Goal: Task Accomplishment & Management: Use online tool/utility

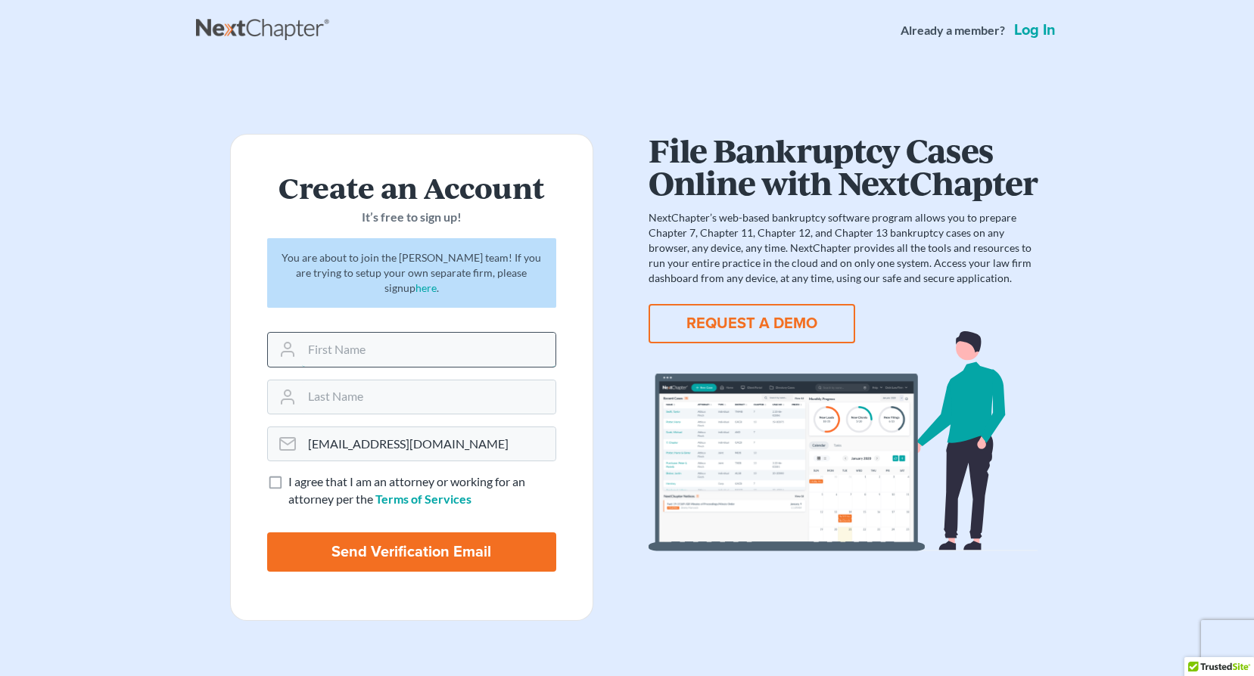
click at [372, 359] on input "text" at bounding box center [428, 349] width 253 height 33
type input "Britney"
type input "Hoch"
click at [288, 483] on label "I agree that I am an attorney or working for an attorney per the Terms of Servi…" at bounding box center [422, 491] width 268 height 35
click at [294, 483] on input "I agree that I am an attorney or working for an attorney per the Terms of Servi…" at bounding box center [299, 479] width 10 height 10
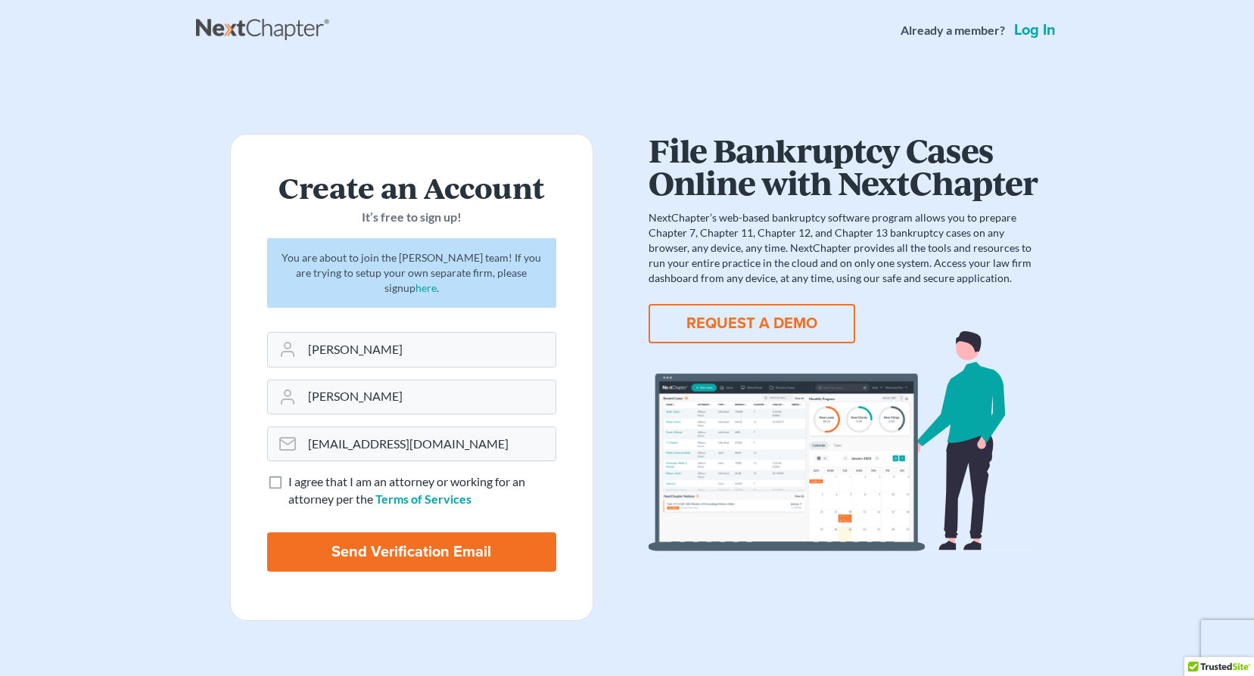
checkbox input "true"
click at [358, 558] on input "Send Verification Email" at bounding box center [411, 552] width 289 height 39
type input "Thinking..."
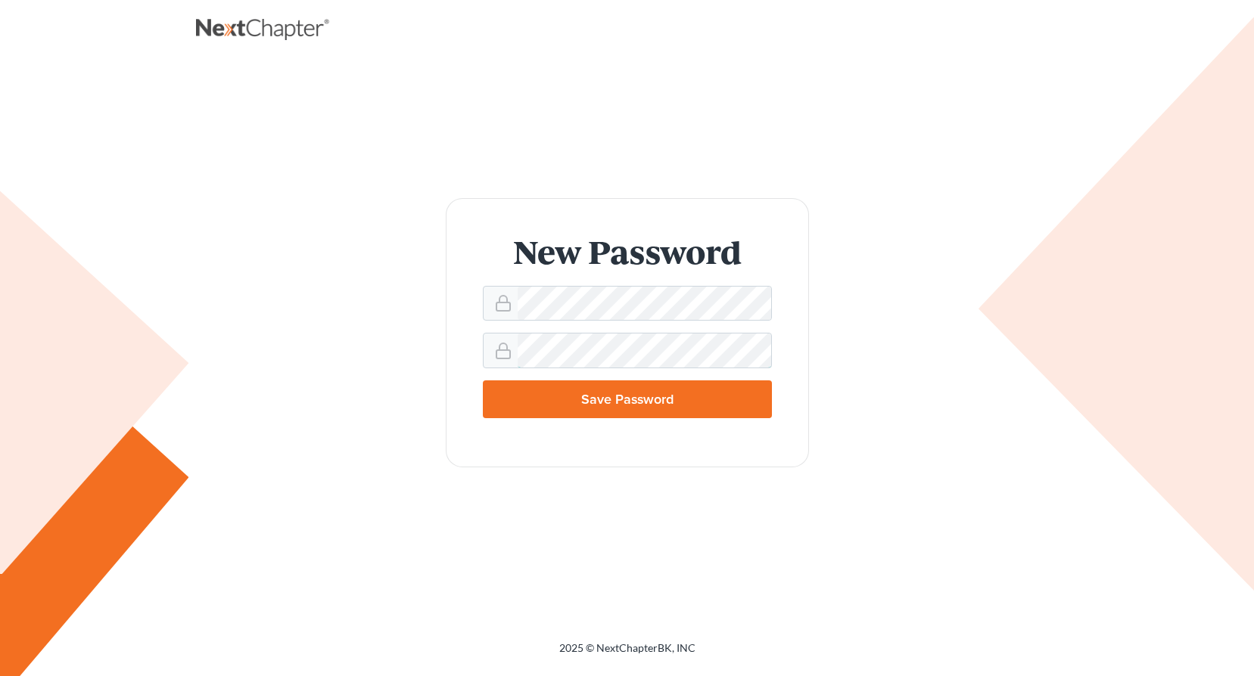
click at [483, 381] on input "Save Password" at bounding box center [627, 400] width 289 height 38
type input "Thinking..."
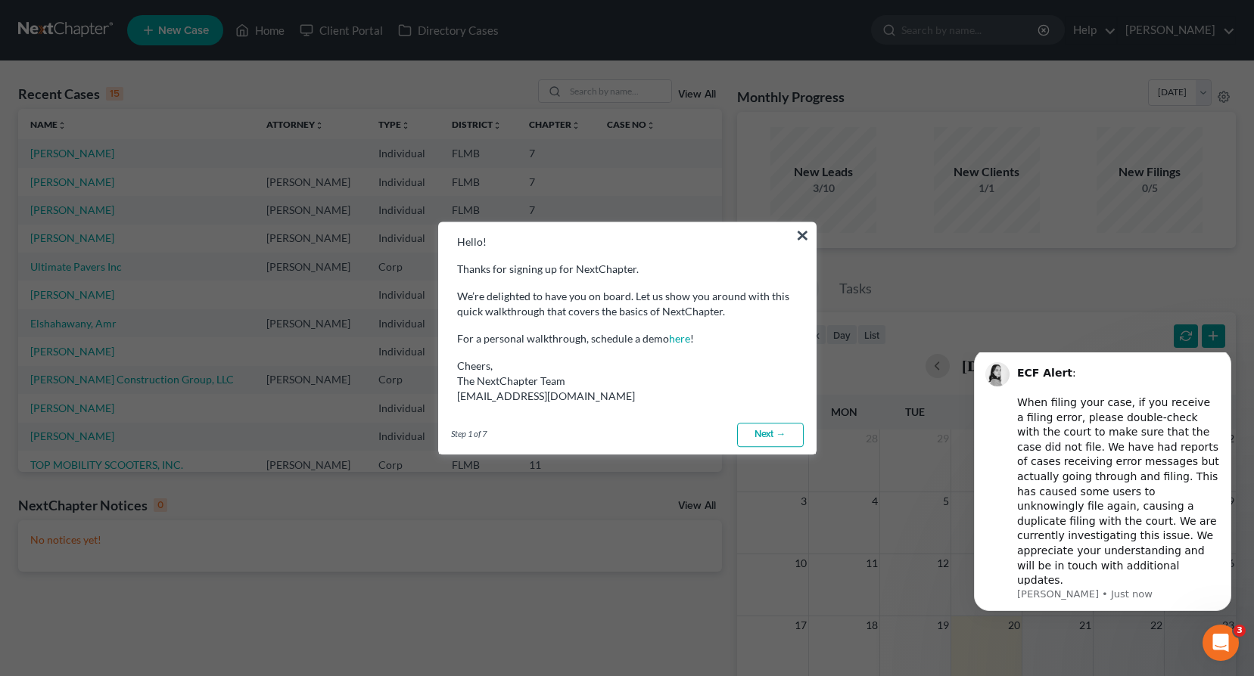
click at [756, 437] on link "Next →" at bounding box center [770, 435] width 67 height 24
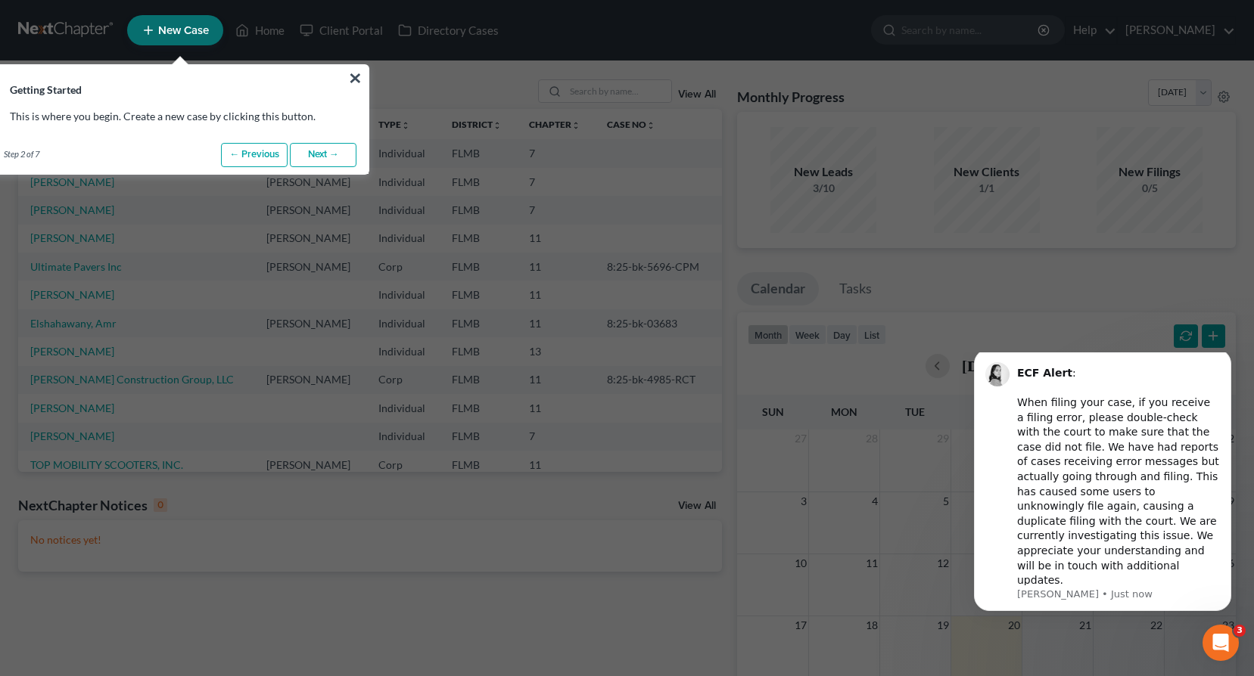
click at [328, 151] on link "Next →" at bounding box center [323, 155] width 67 height 24
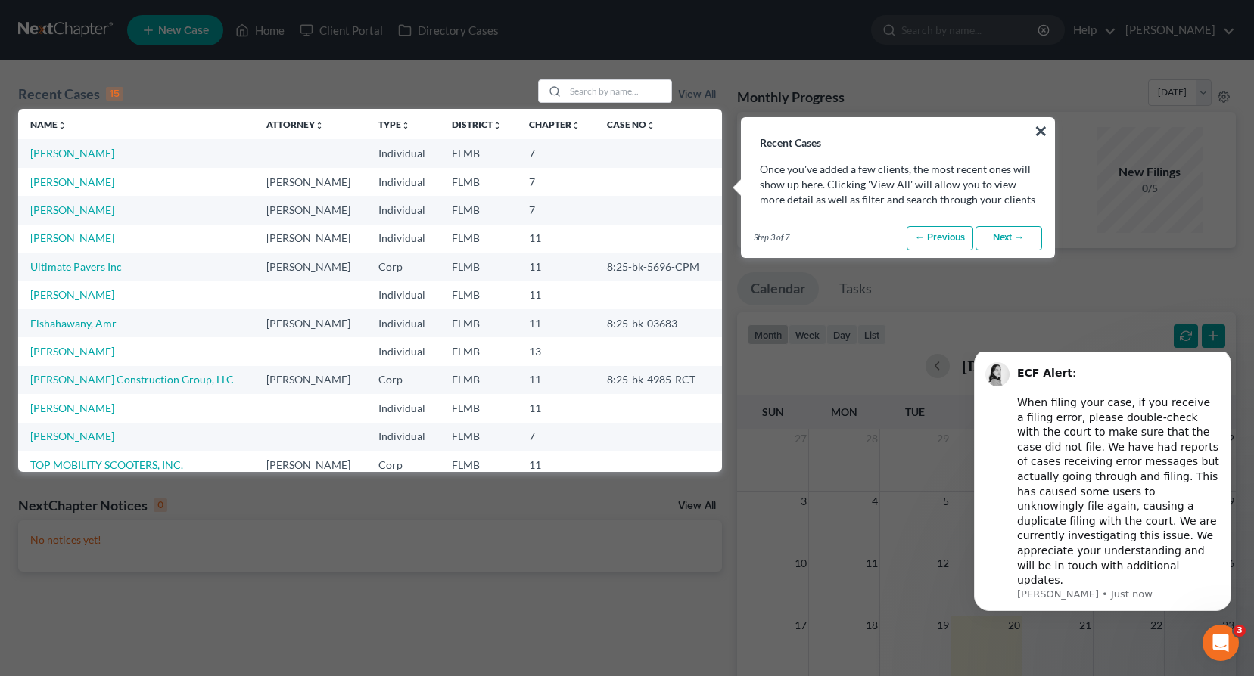
click at [1023, 244] on link "Next →" at bounding box center [1008, 238] width 67 height 24
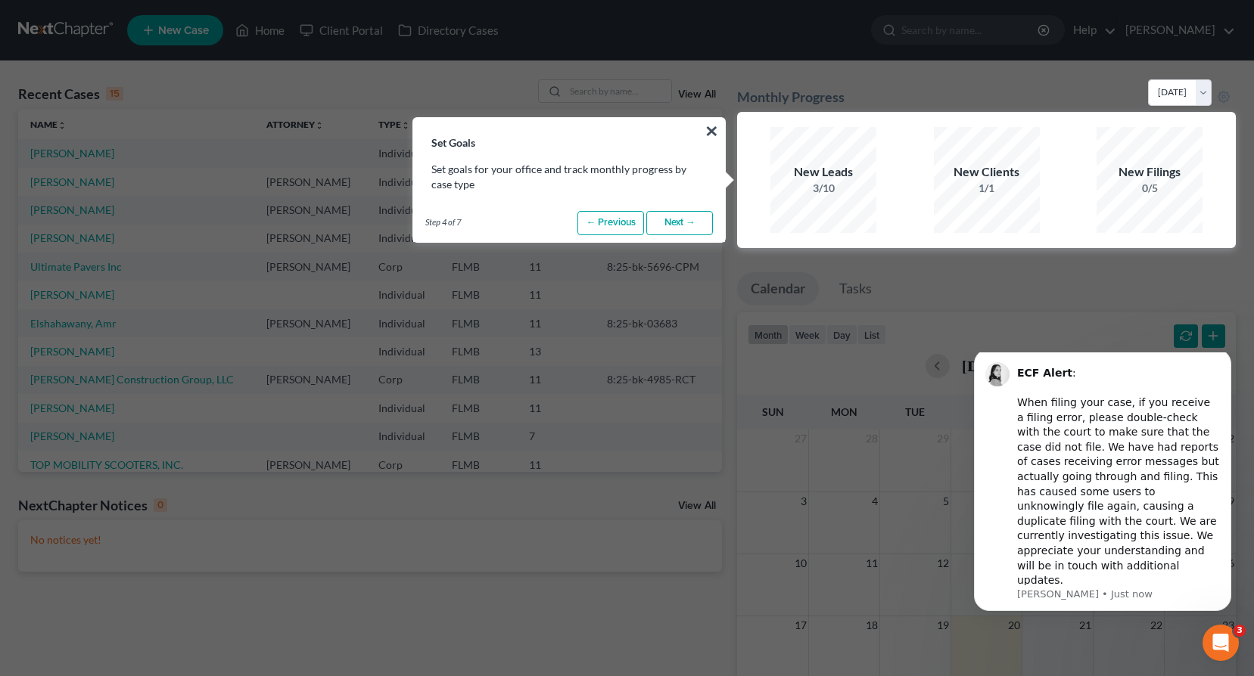
click at [671, 226] on link "Next →" at bounding box center [679, 223] width 67 height 24
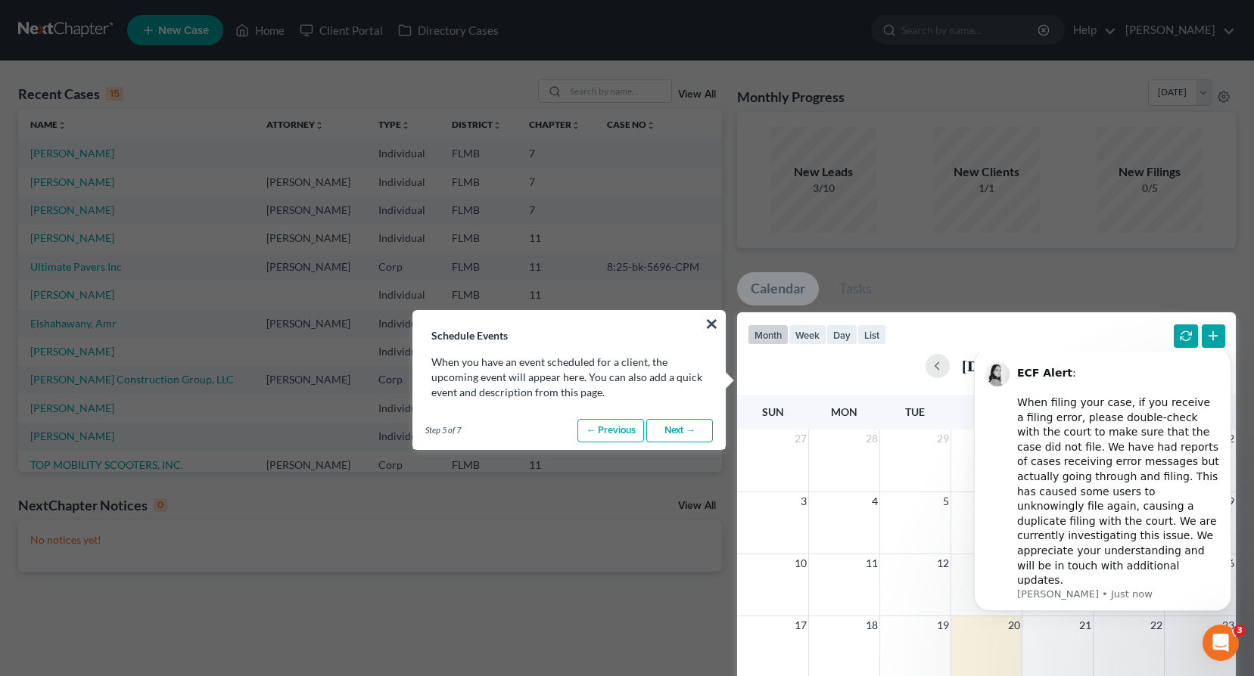
click at [673, 433] on link "Next →" at bounding box center [679, 431] width 67 height 24
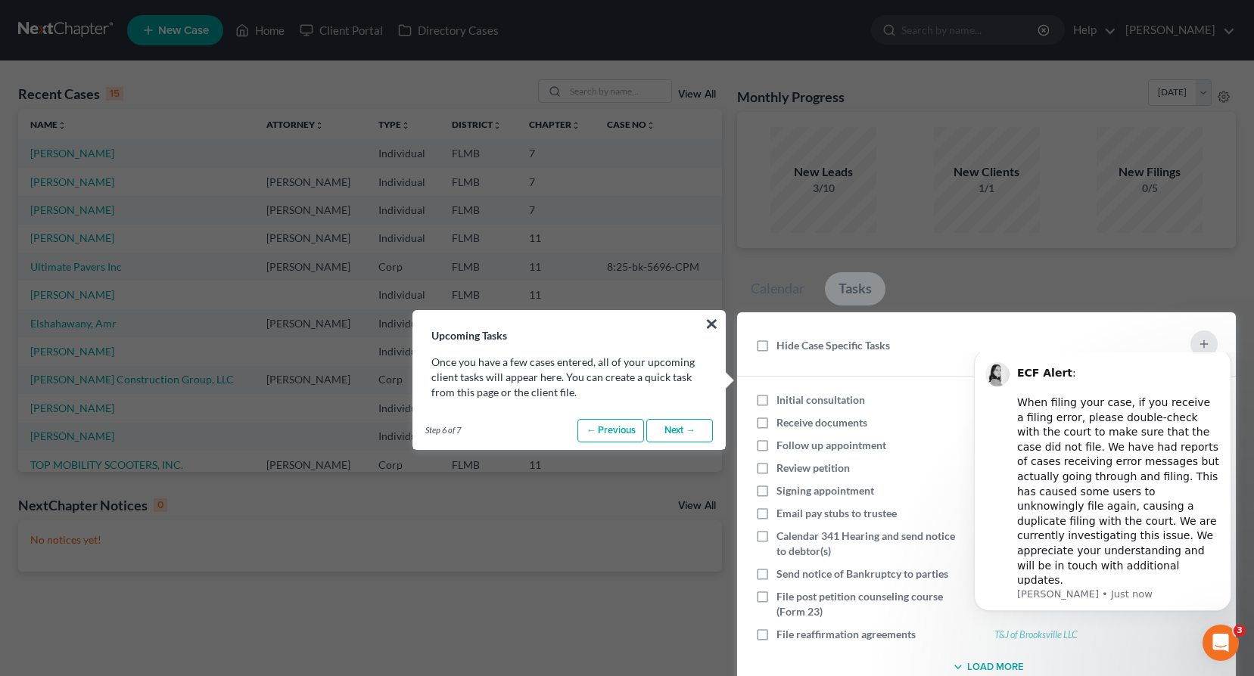
click at [673, 433] on link "Next →" at bounding box center [679, 431] width 67 height 24
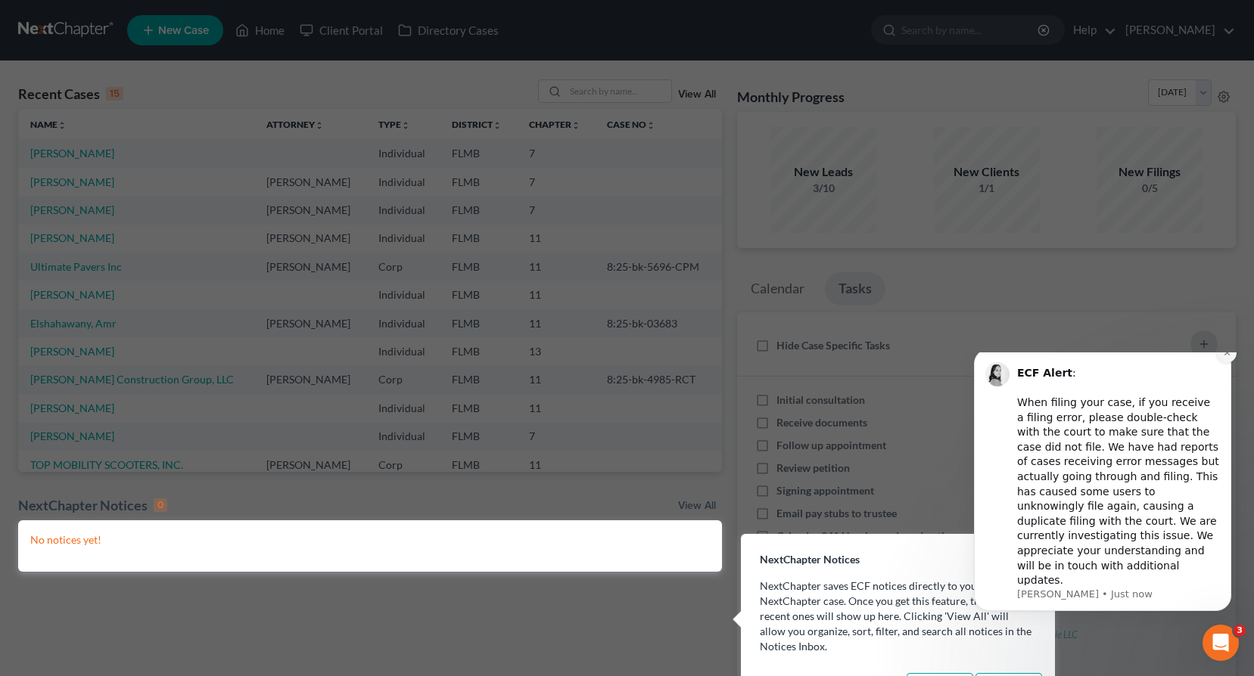
click at [1224, 357] on icon "Dismiss notification" at bounding box center [1227, 353] width 8 height 8
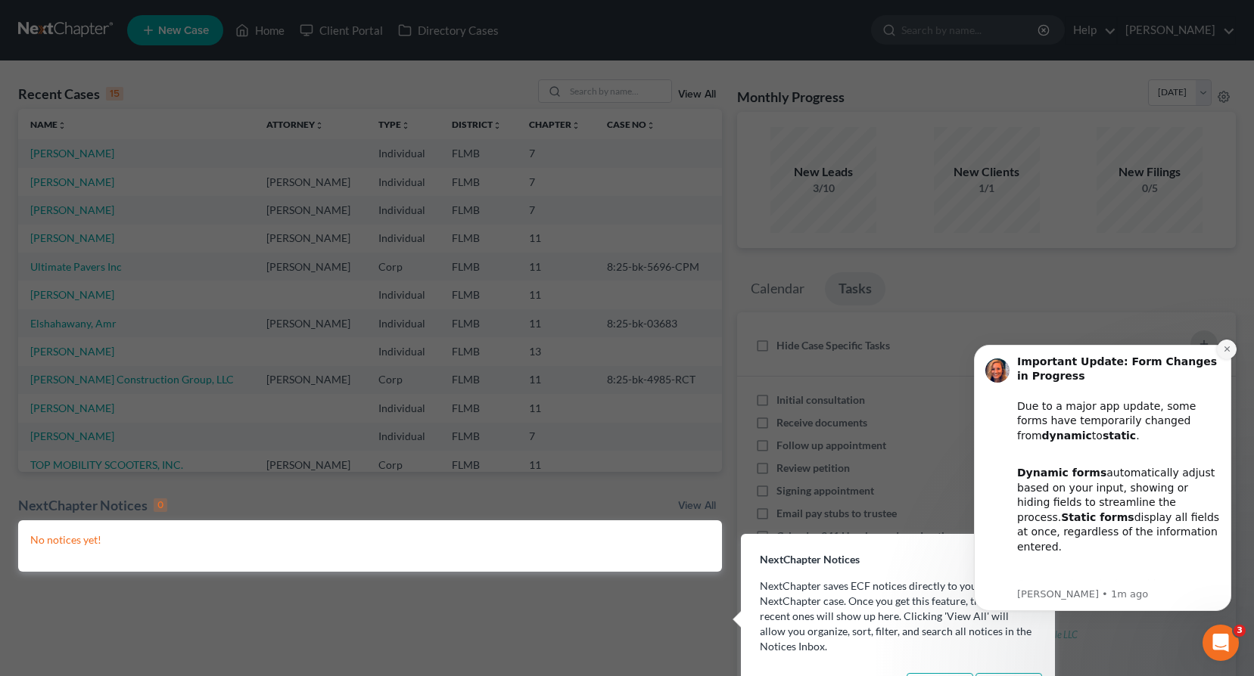
click at [1221, 353] on button "Dismiss notification" at bounding box center [1227, 350] width 20 height 20
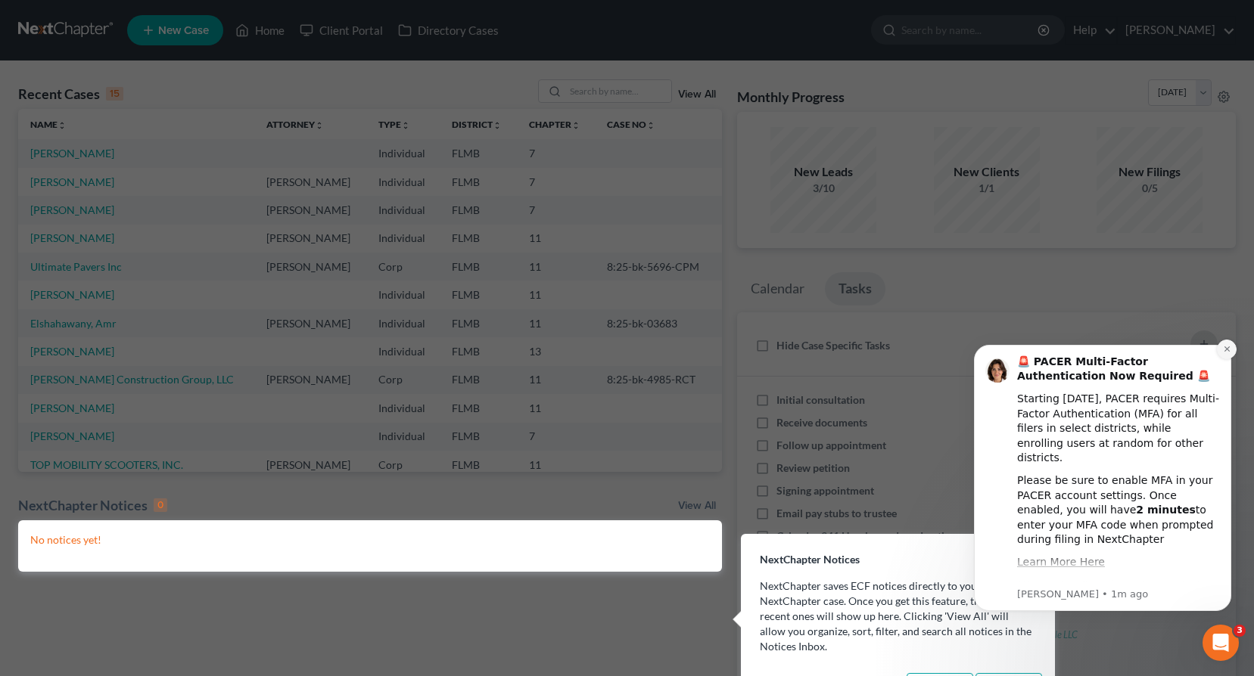
click at [1227, 353] on icon "Dismiss notification" at bounding box center [1227, 349] width 8 height 8
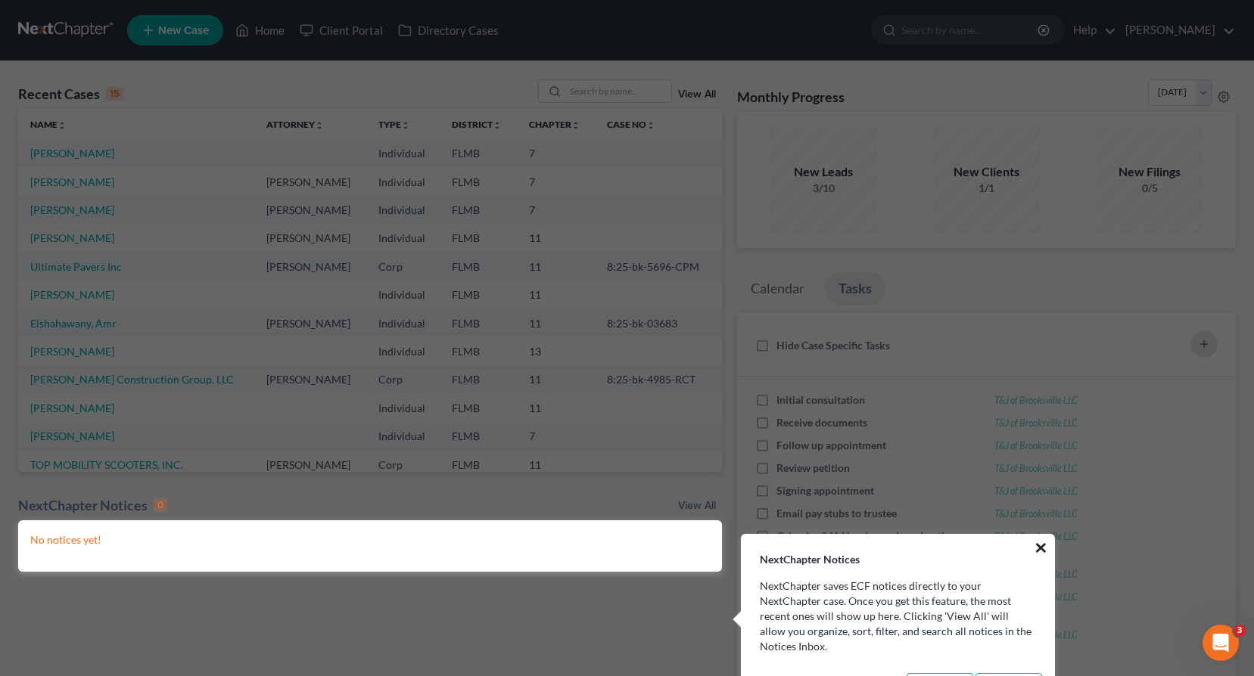
click at [1037, 545] on button "×" at bounding box center [1041, 548] width 14 height 24
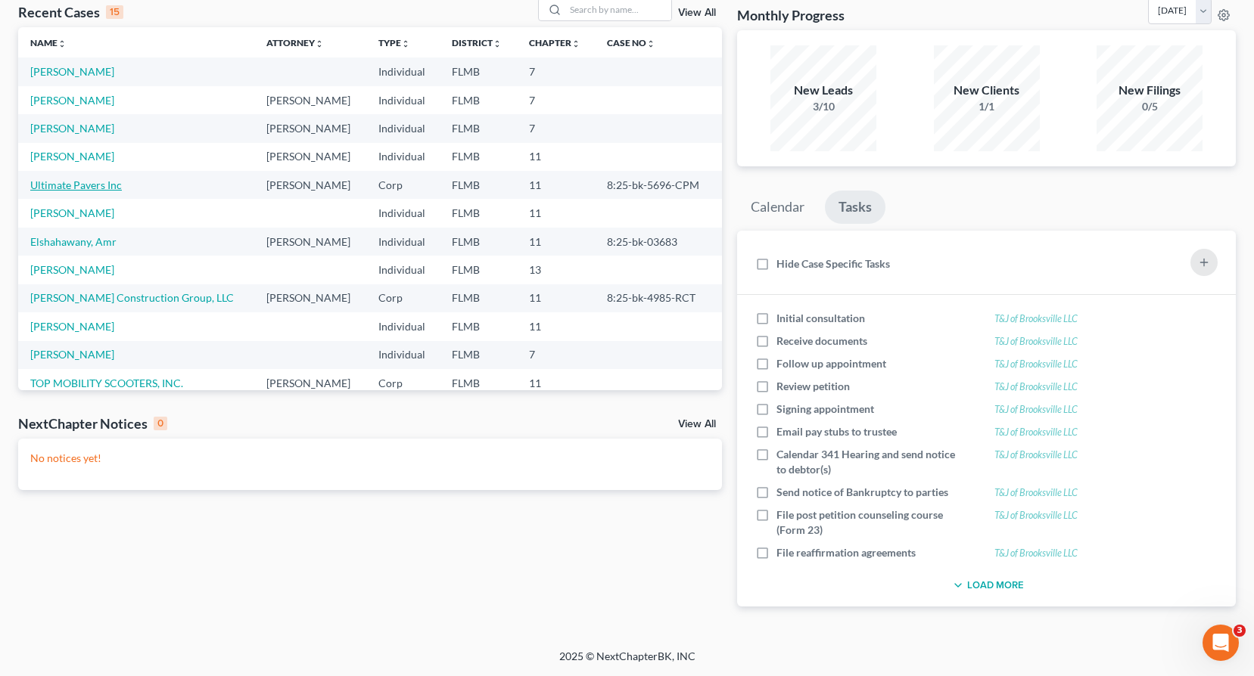
click at [91, 188] on link "Ultimate Pavers Inc" at bounding box center [76, 185] width 92 height 13
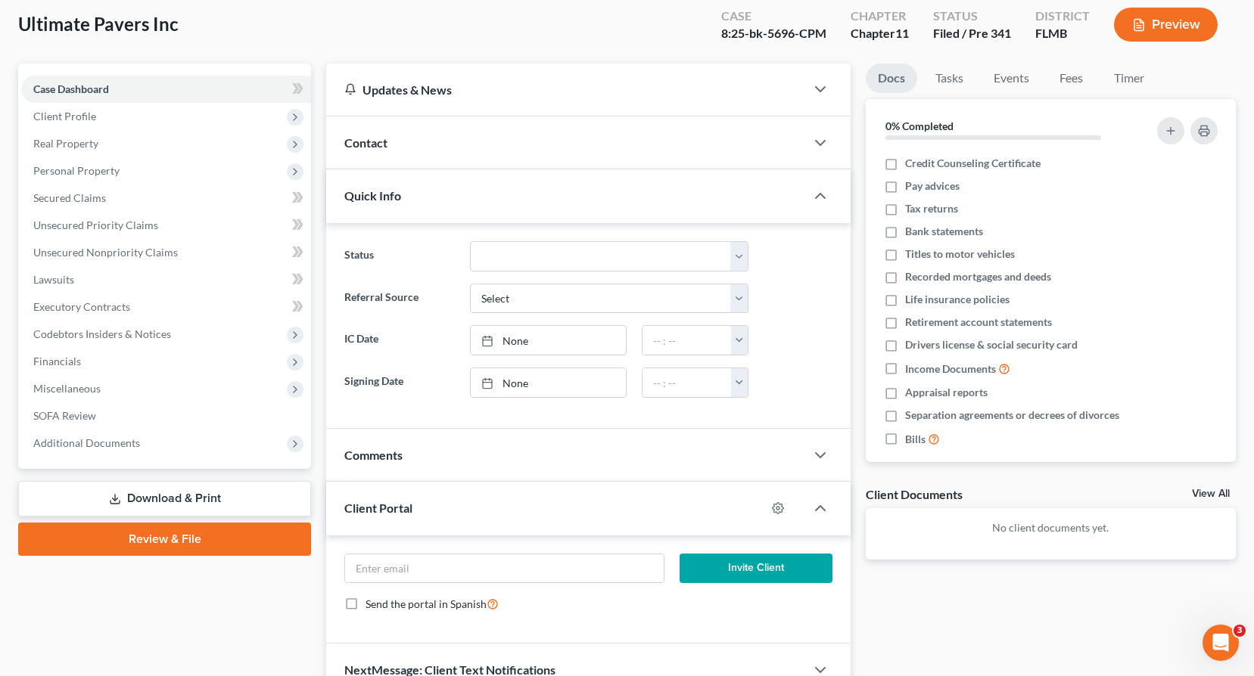
scroll to position [67, 0]
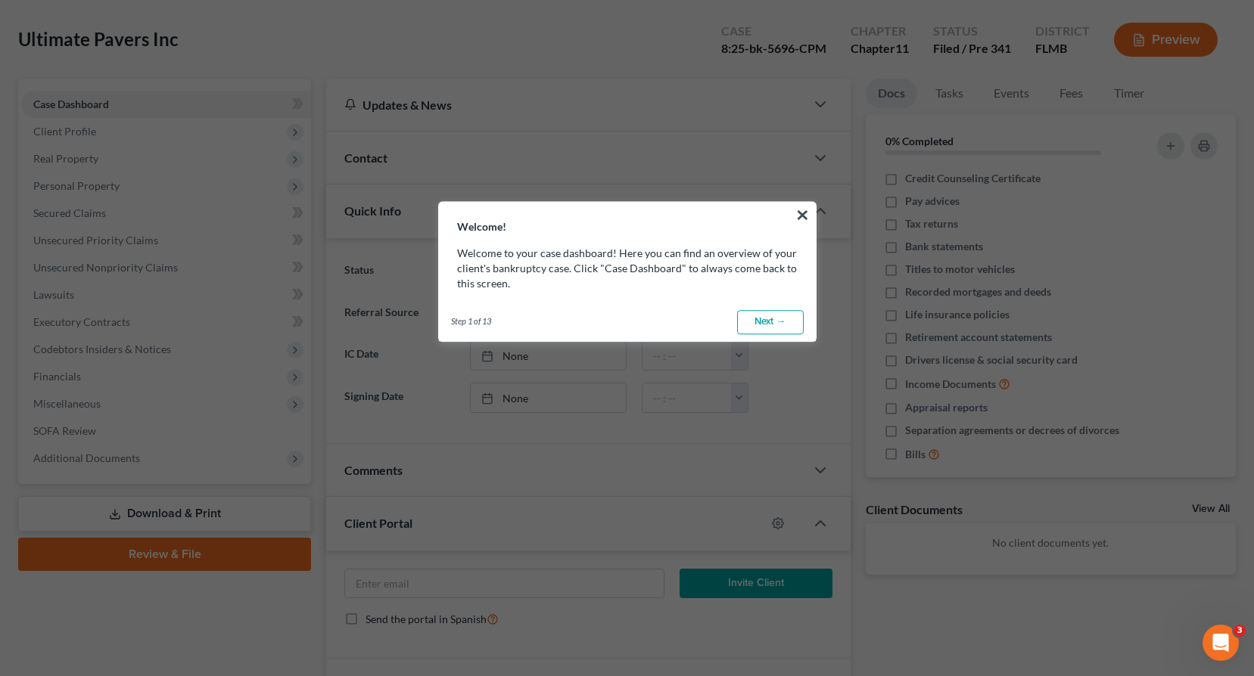
click at [772, 324] on link "Next →" at bounding box center [770, 322] width 67 height 24
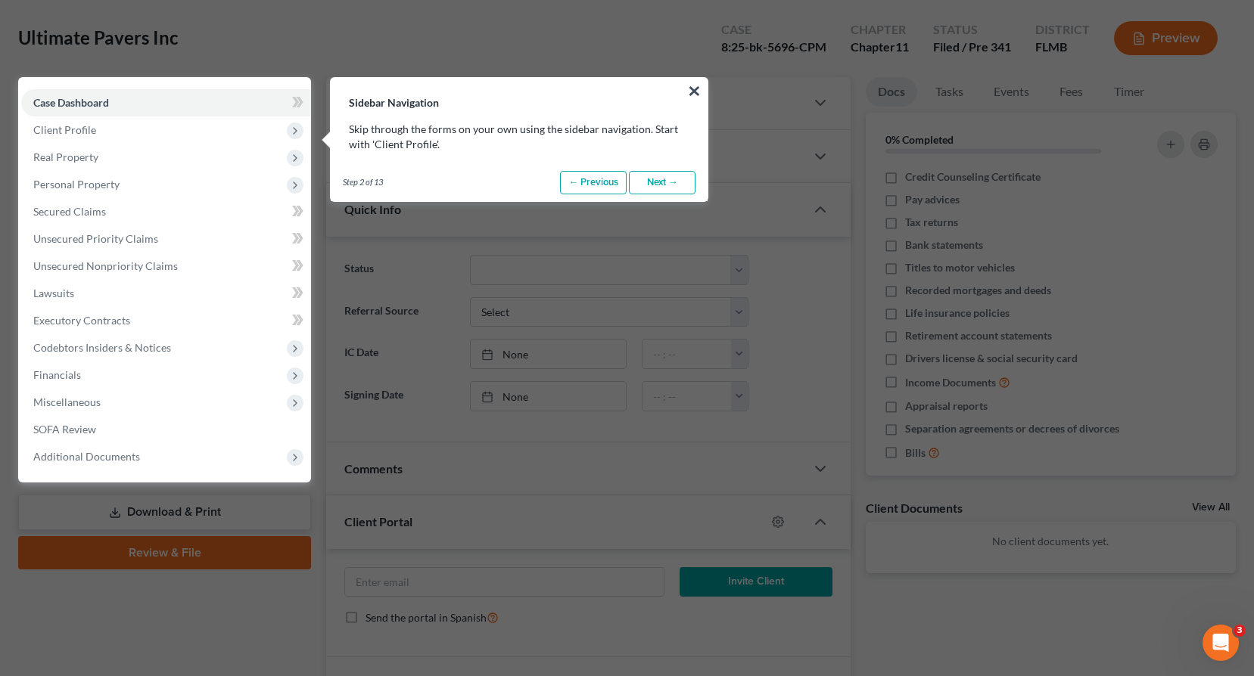
scroll to position [69, 0]
click at [642, 189] on link "Next →" at bounding box center [662, 182] width 67 height 24
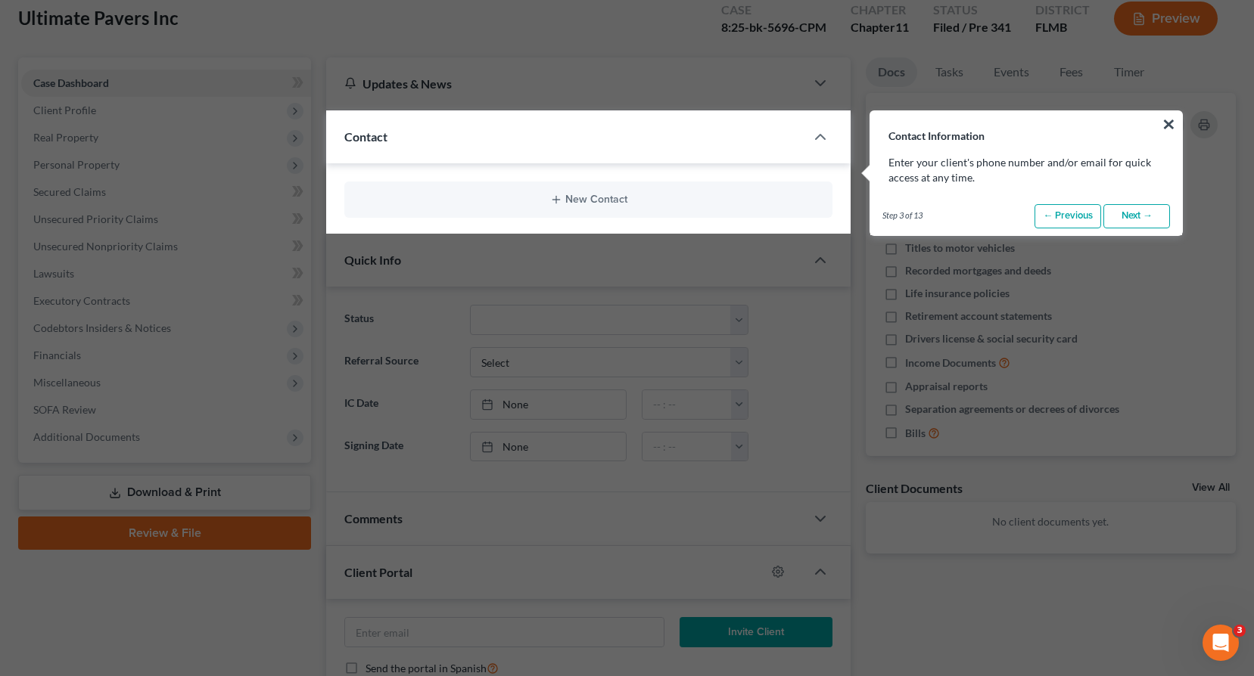
scroll to position [123, 0]
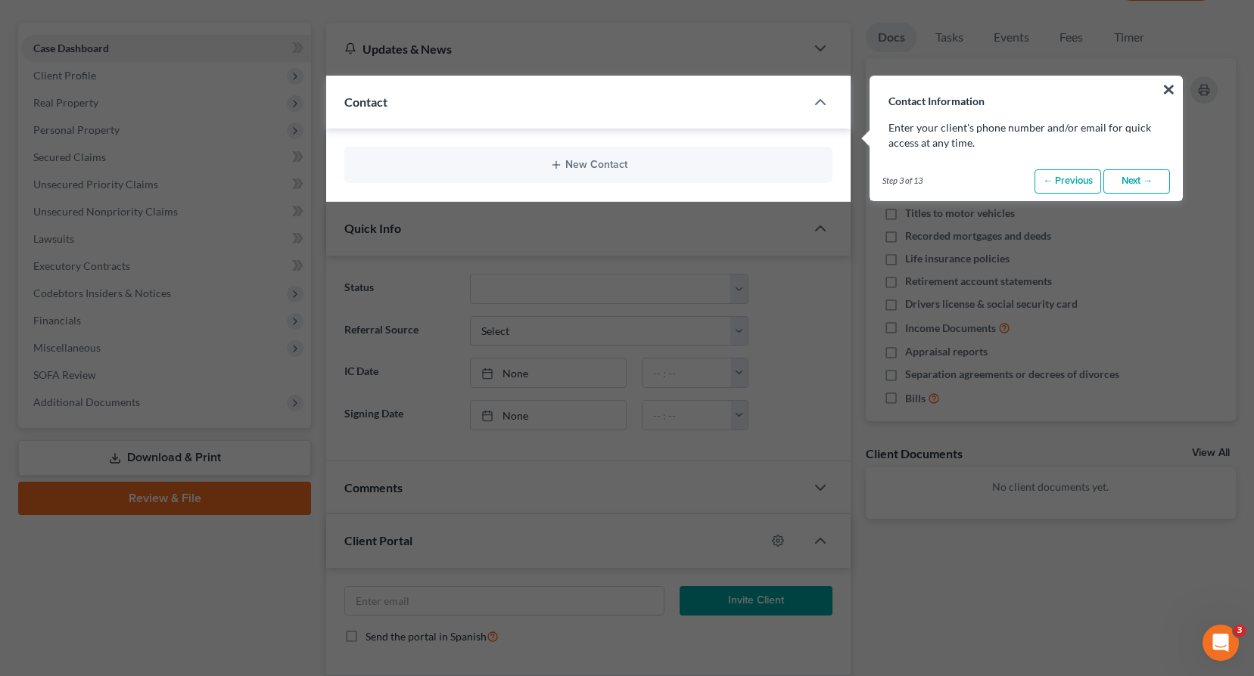
click at [1158, 176] on link "Next →" at bounding box center [1136, 181] width 67 height 24
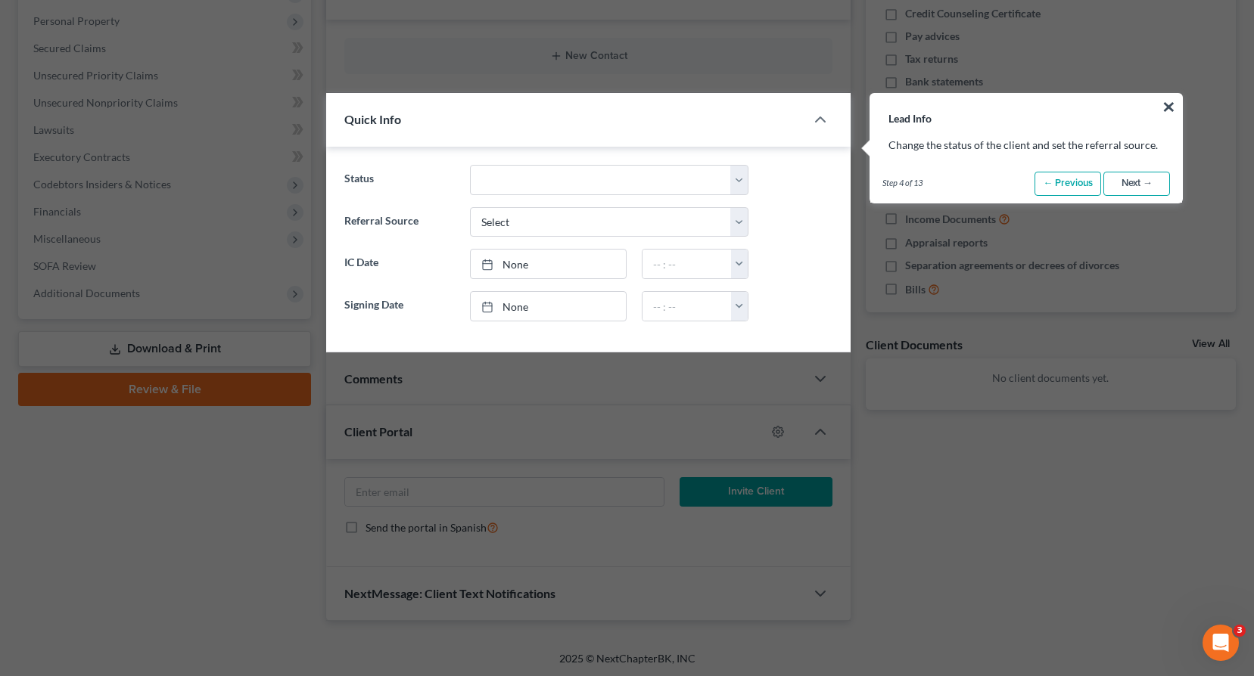
scroll to position [249, 0]
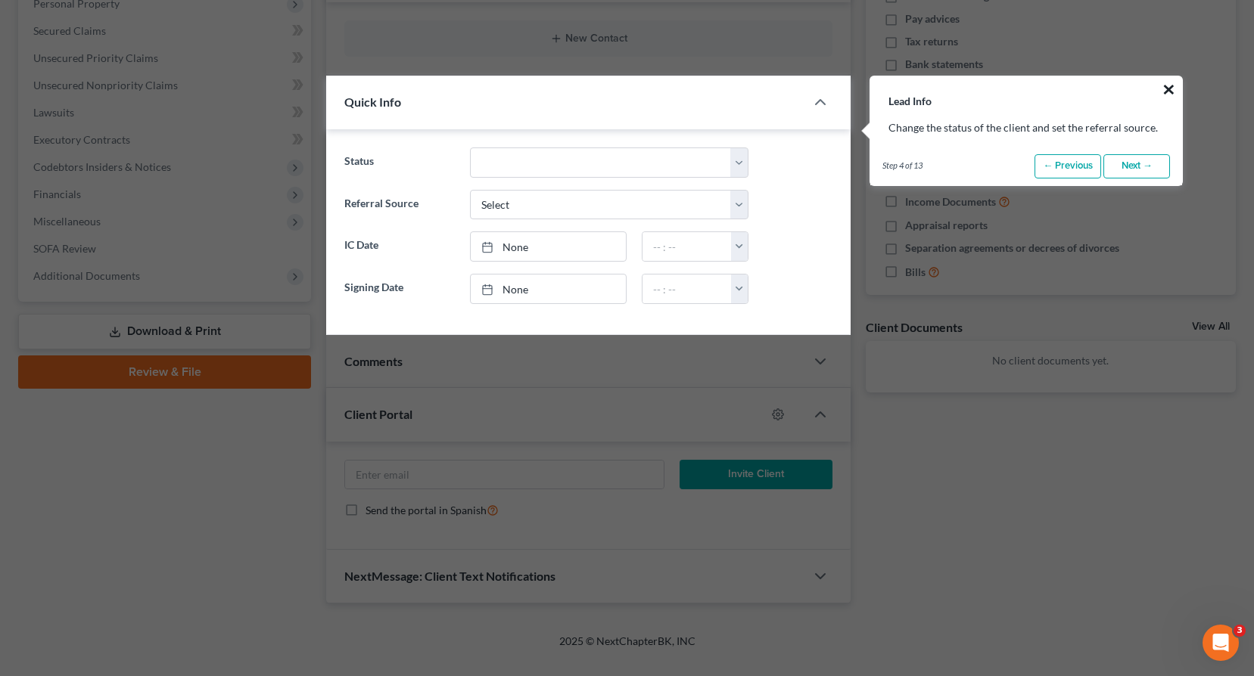
click at [1162, 92] on button "×" at bounding box center [1168, 89] width 14 height 24
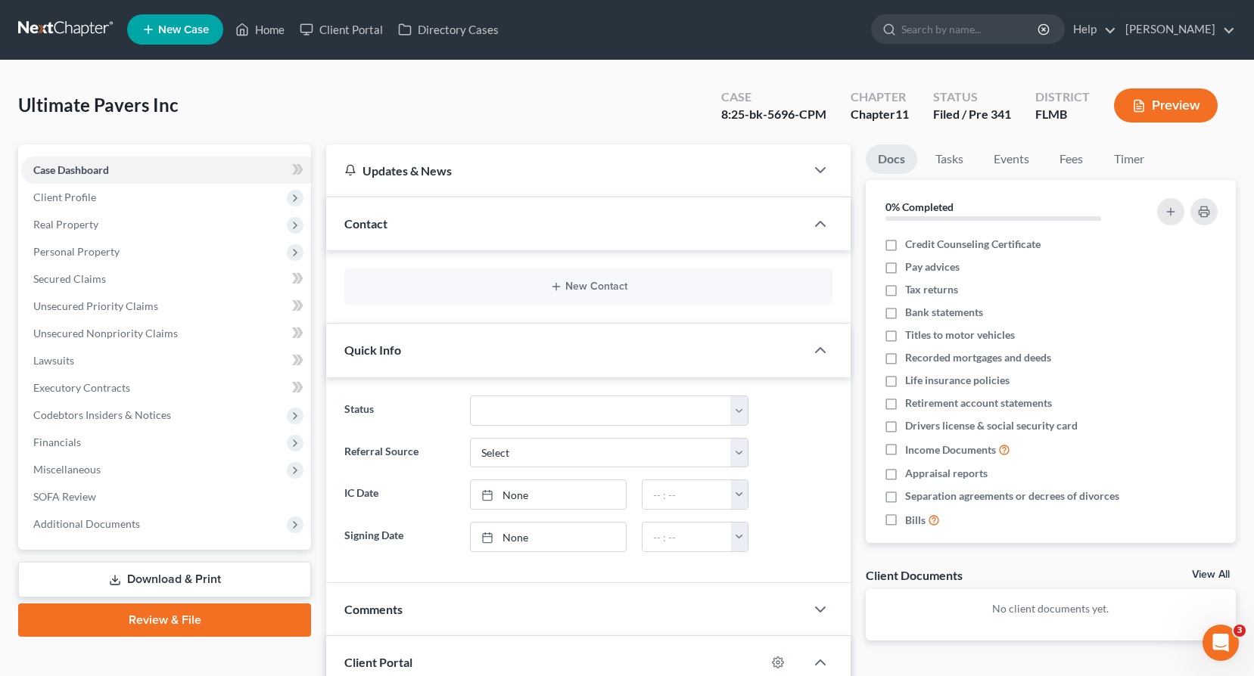
scroll to position [0, 0]
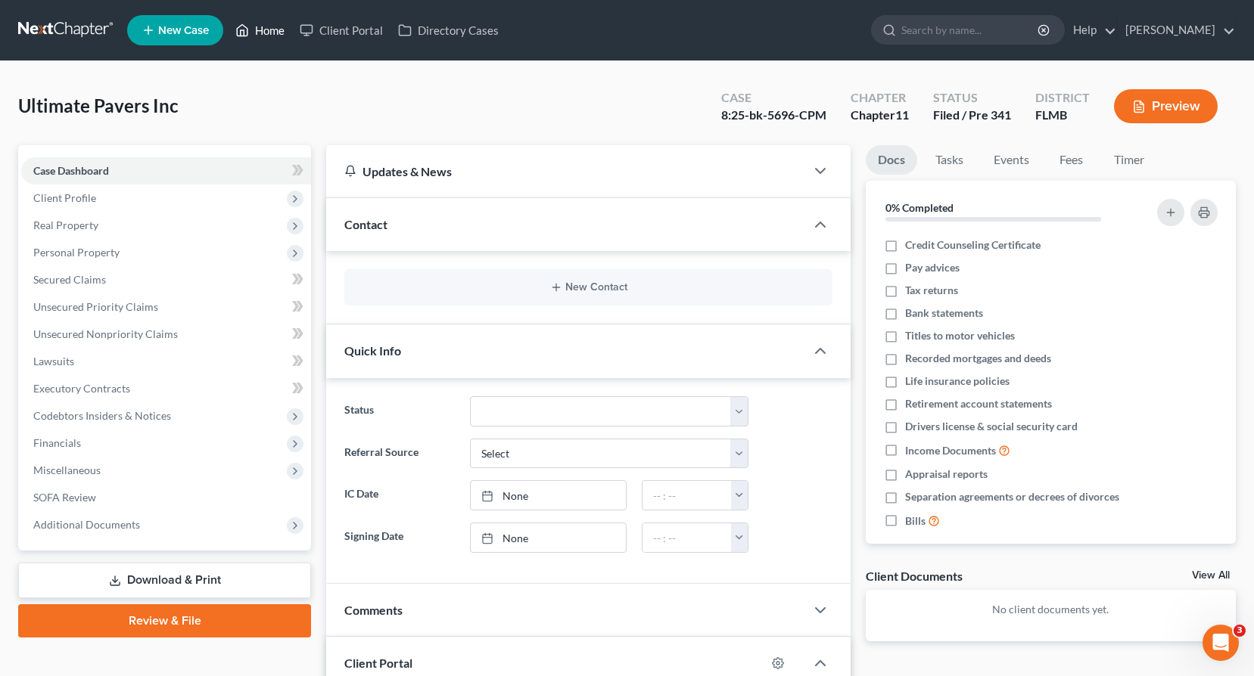
click at [263, 36] on link "Home" at bounding box center [260, 30] width 64 height 27
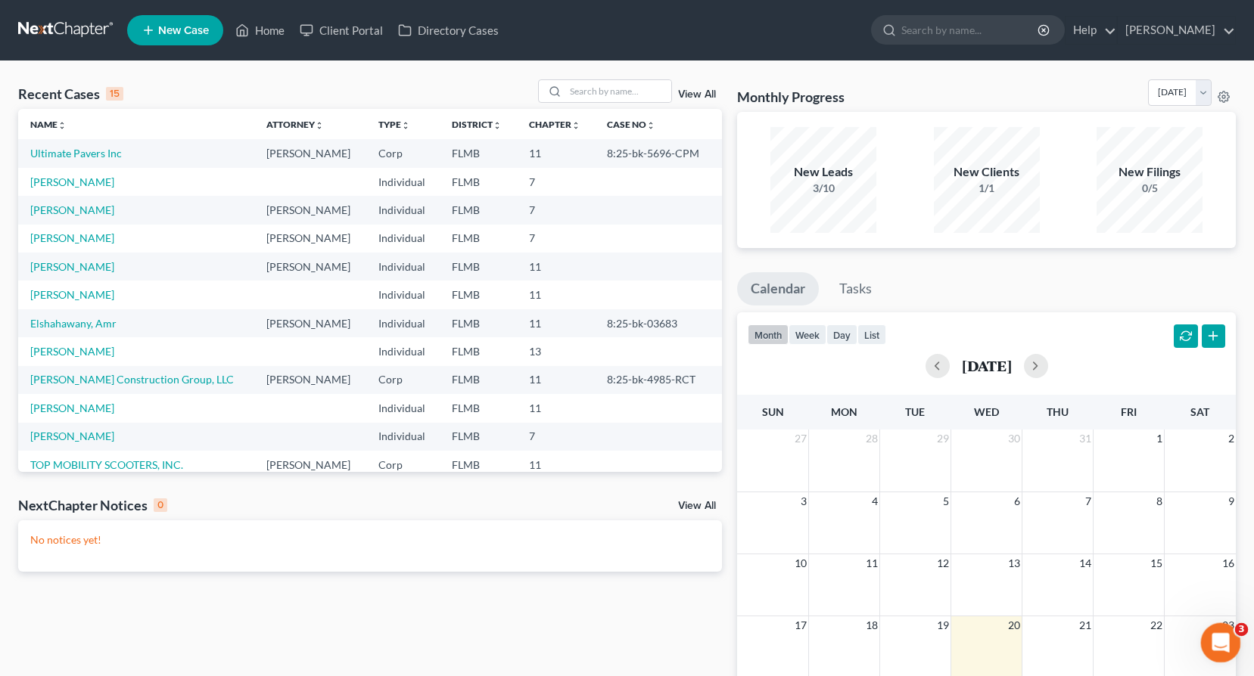
click at [1218, 636] on icon "Open Intercom Messenger" at bounding box center [1218, 641] width 25 height 25
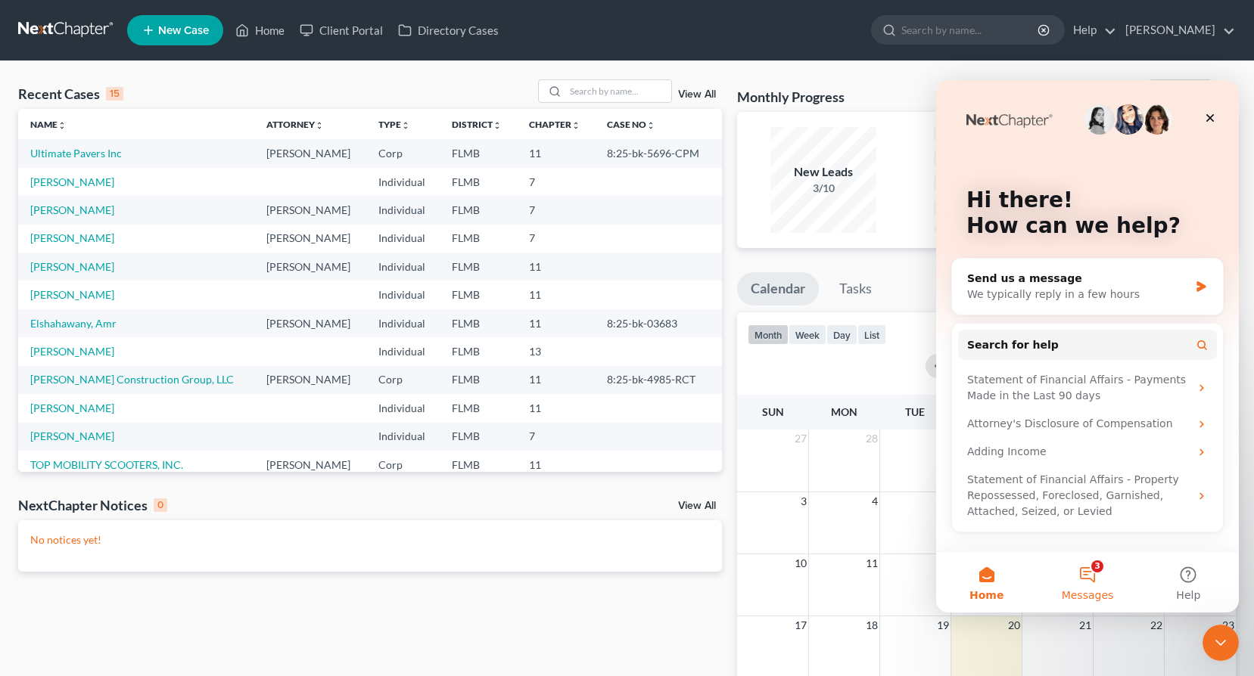
click at [1097, 571] on button "3 Messages" at bounding box center [1087, 582] width 101 height 61
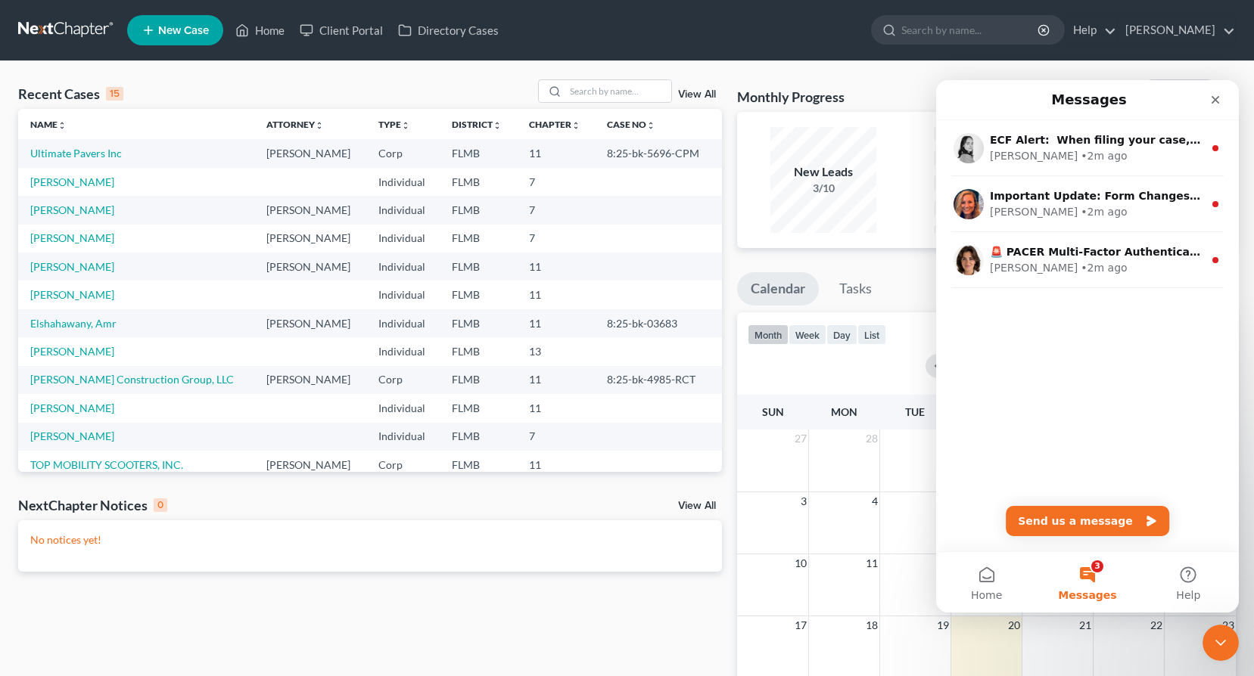
click at [828, 60] on nav "Home New Case Client Portal Directory Cases [PERSON_NAME] [EMAIL_ADDRESS][DOMAI…" at bounding box center [627, 30] width 1254 height 61
click at [1215, 104] on icon "Close" at bounding box center [1215, 100] width 12 height 12
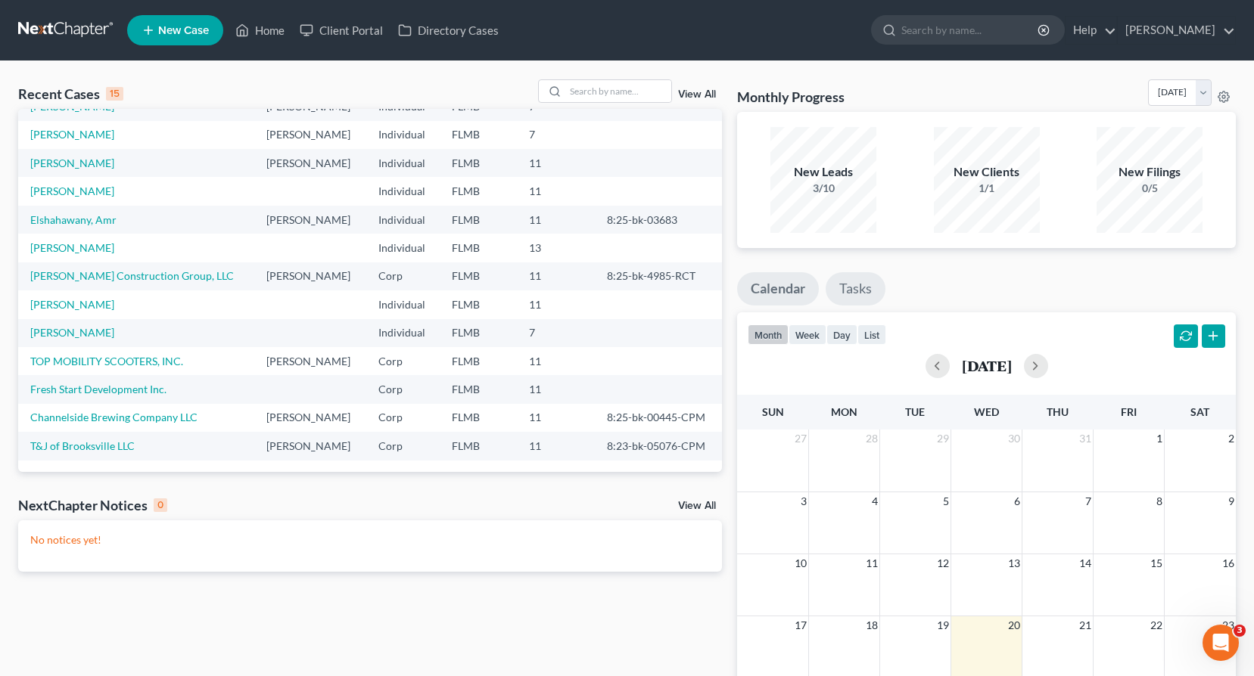
click at [856, 291] on link "Tasks" at bounding box center [855, 288] width 60 height 33
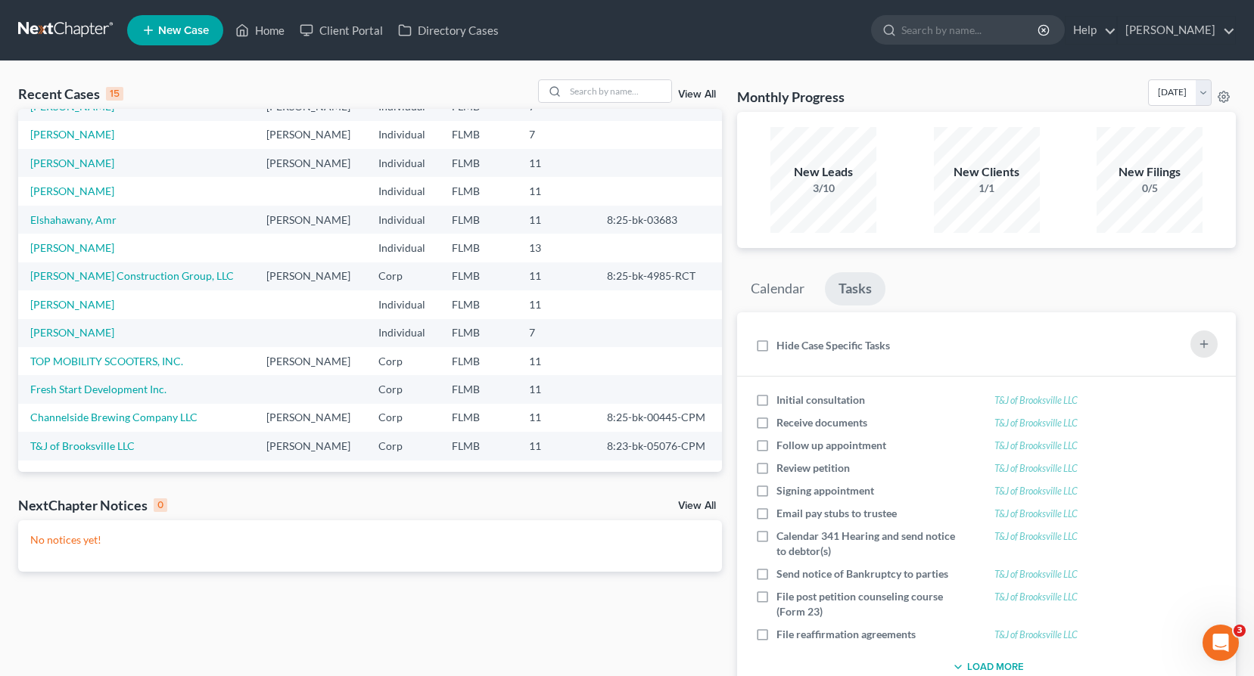
click at [841, 185] on div "3/10" at bounding box center [823, 188] width 106 height 15
click at [845, 154] on div "New Leads 3/10" at bounding box center [823, 180] width 106 height 106
click at [329, 37] on link "Client Portal" at bounding box center [341, 30] width 98 height 27
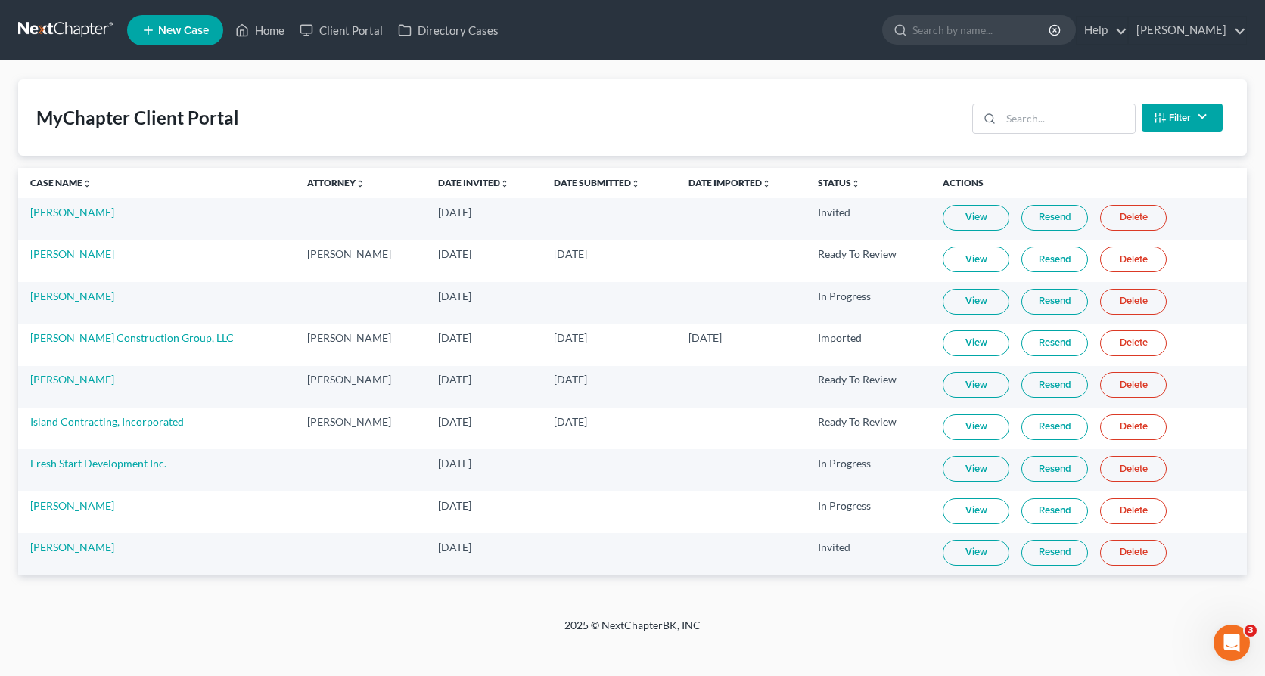
click at [948, 306] on link "View" at bounding box center [976, 302] width 67 height 26
click at [457, 30] on link "Directory Cases" at bounding box center [448, 30] width 116 height 27
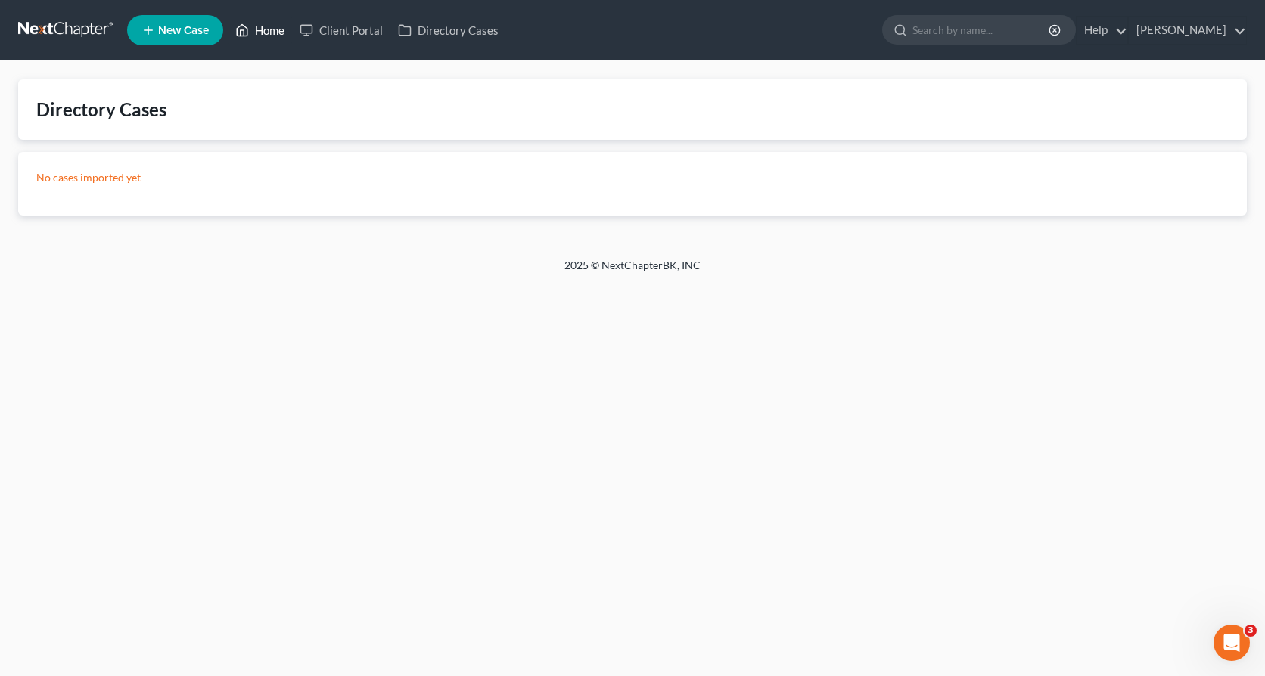
click at [246, 26] on icon at bounding box center [242, 30] width 14 height 18
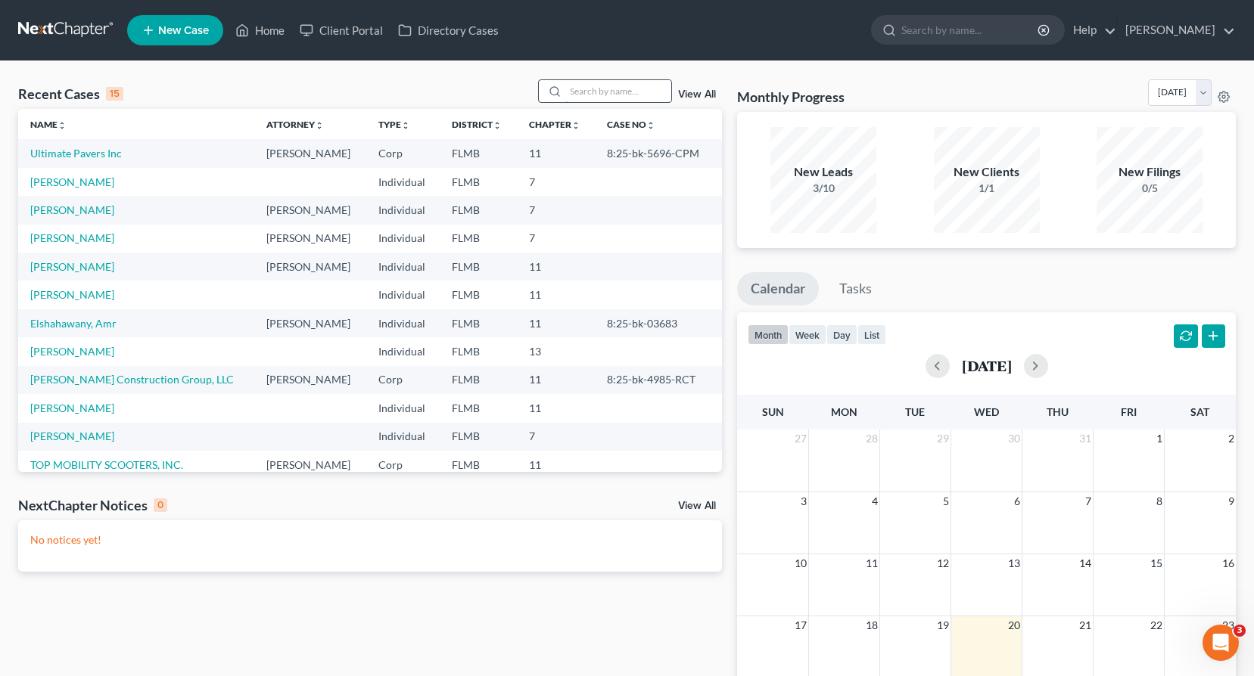
click at [592, 90] on input "search" at bounding box center [618, 91] width 106 height 22
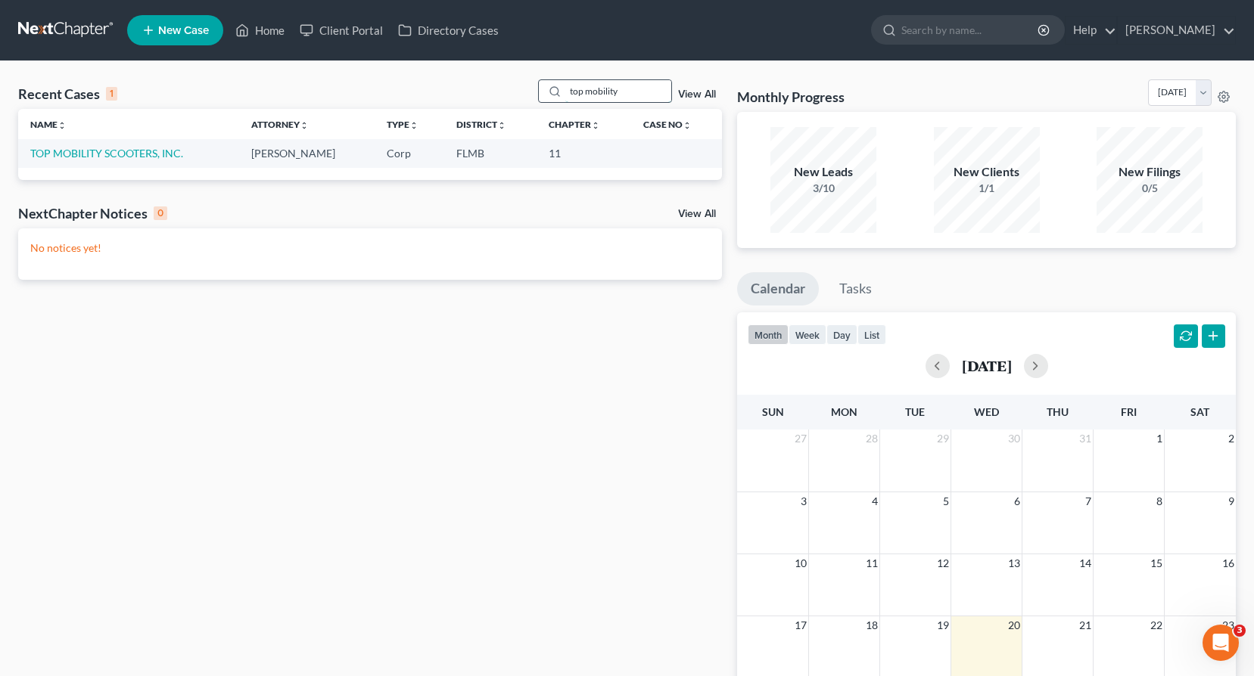
type input "top mobility"
click at [135, 157] on link "TOP MOBILITY SCOOTERS, INC." at bounding box center [106, 153] width 153 height 13
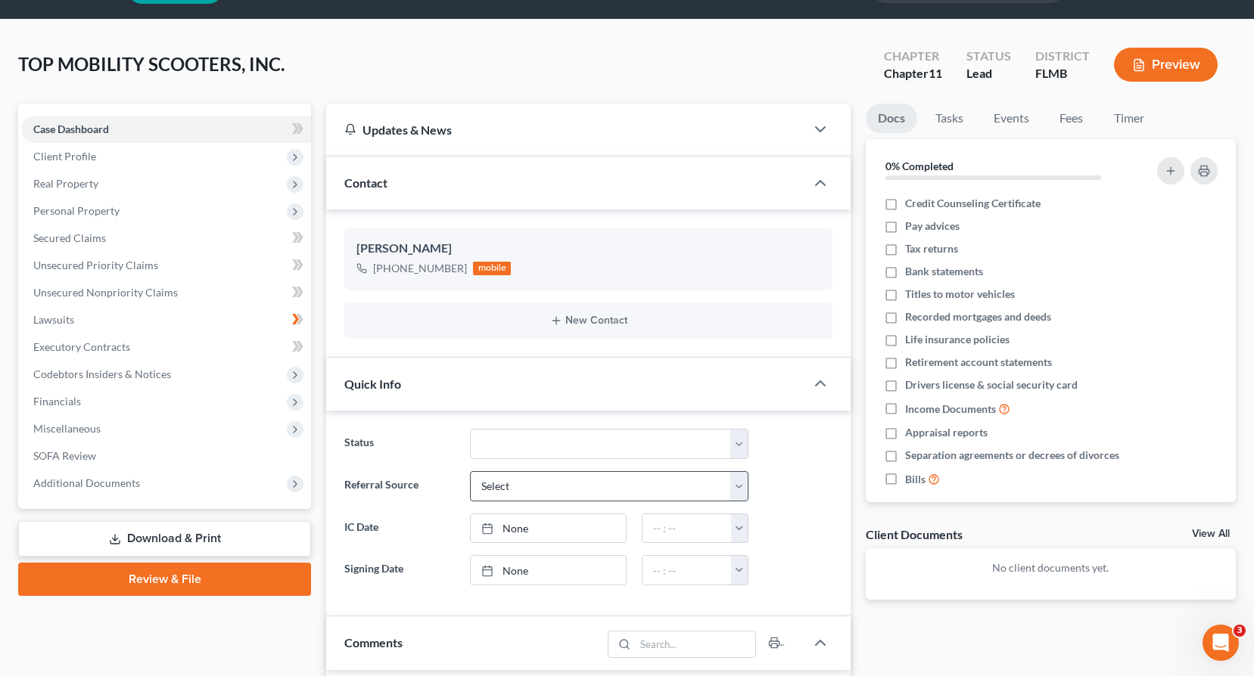
scroll to position [76, 0]
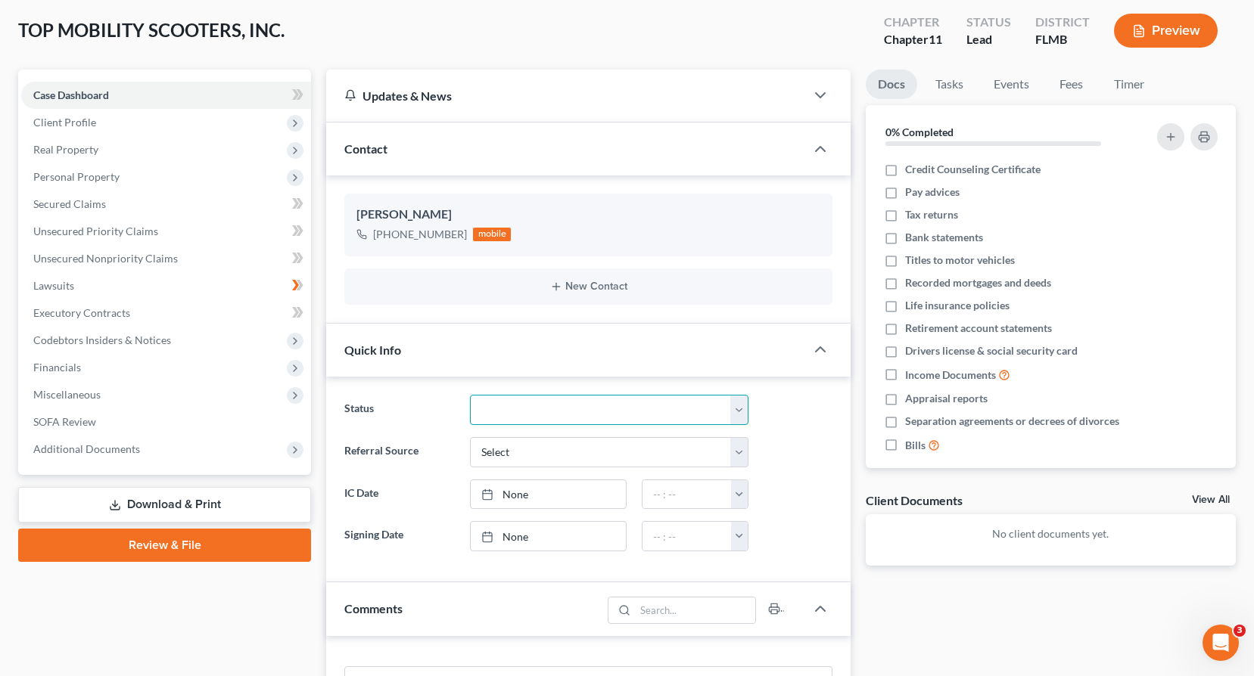
click at [699, 408] on select "Discharged Discharged & Reported Discharge Litigation Dismissal Notice Dismisse…" at bounding box center [609, 410] width 278 height 30
click at [700, 457] on select "Select Word Of Mouth Previous Clients Direct Mail Website Google Search Modern …" at bounding box center [609, 452] width 278 height 30
click at [791, 402] on div "Status Discharged Discharged & Reported Discharge Litigation Dismissal Notice D…" at bounding box center [588, 410] width 503 height 30
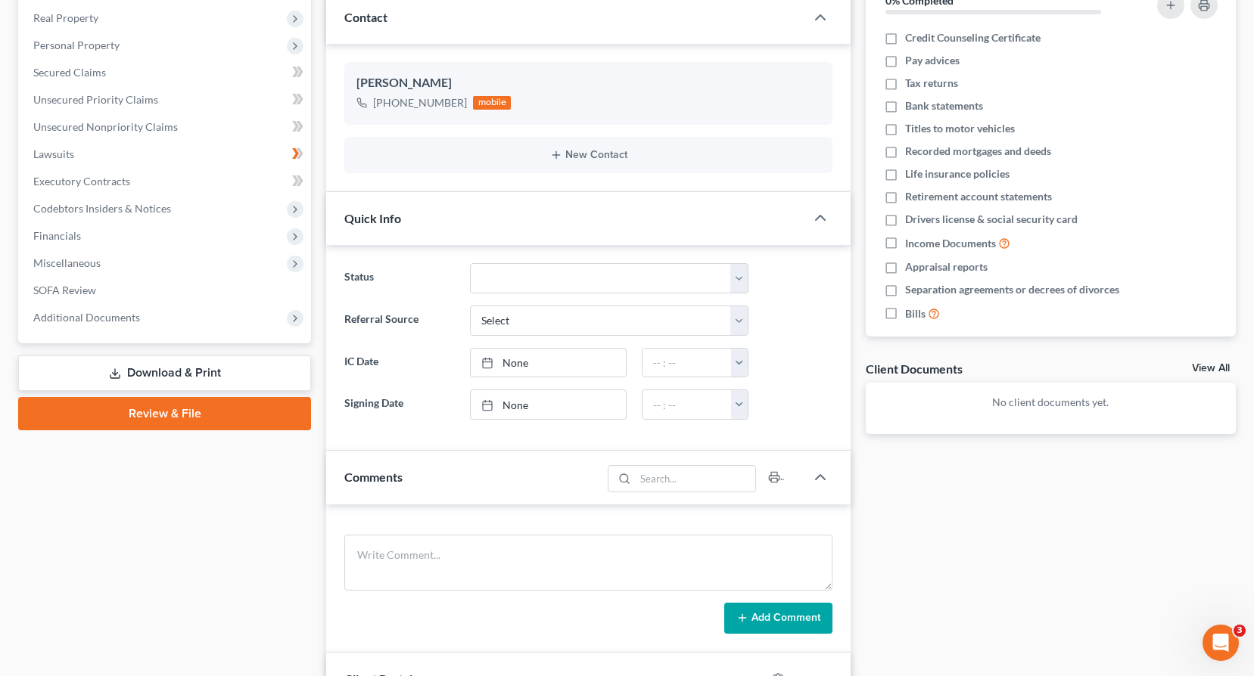
scroll to position [0, 0]
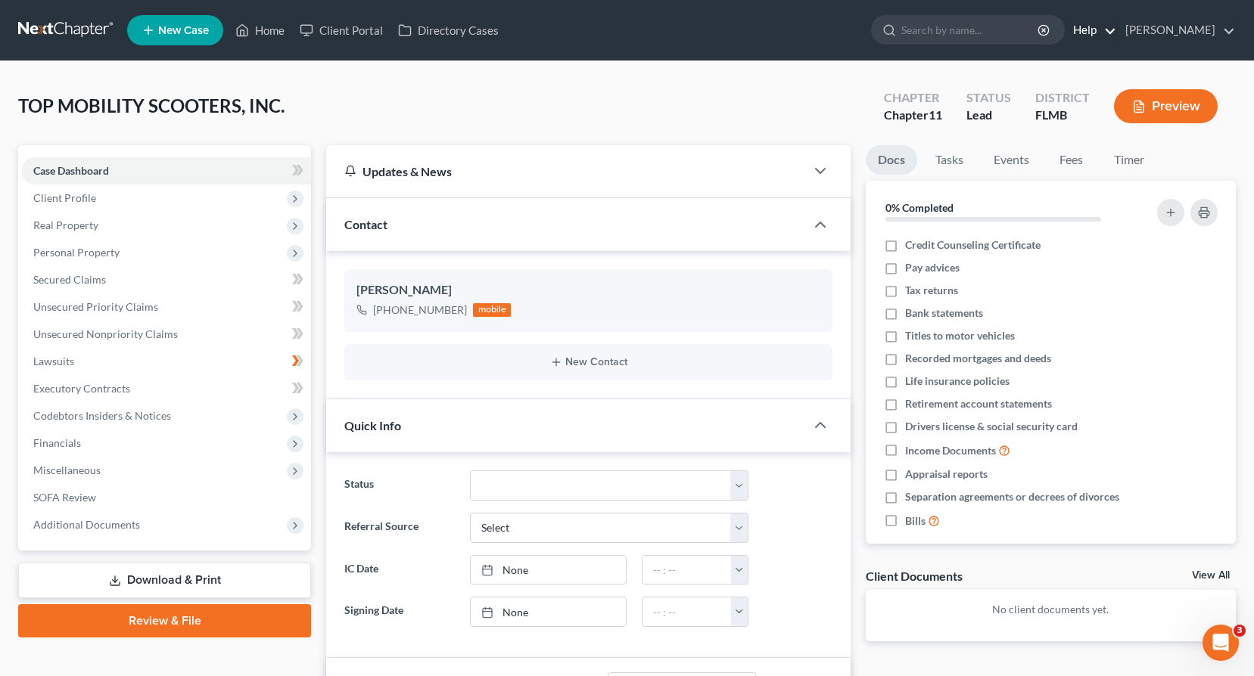
click at [1116, 25] on link "Help" at bounding box center [1090, 30] width 51 height 27
click at [1080, 112] on link "Training Videos" at bounding box center [1056, 114] width 120 height 26
